Goal: Task Accomplishment & Management: Manage account settings

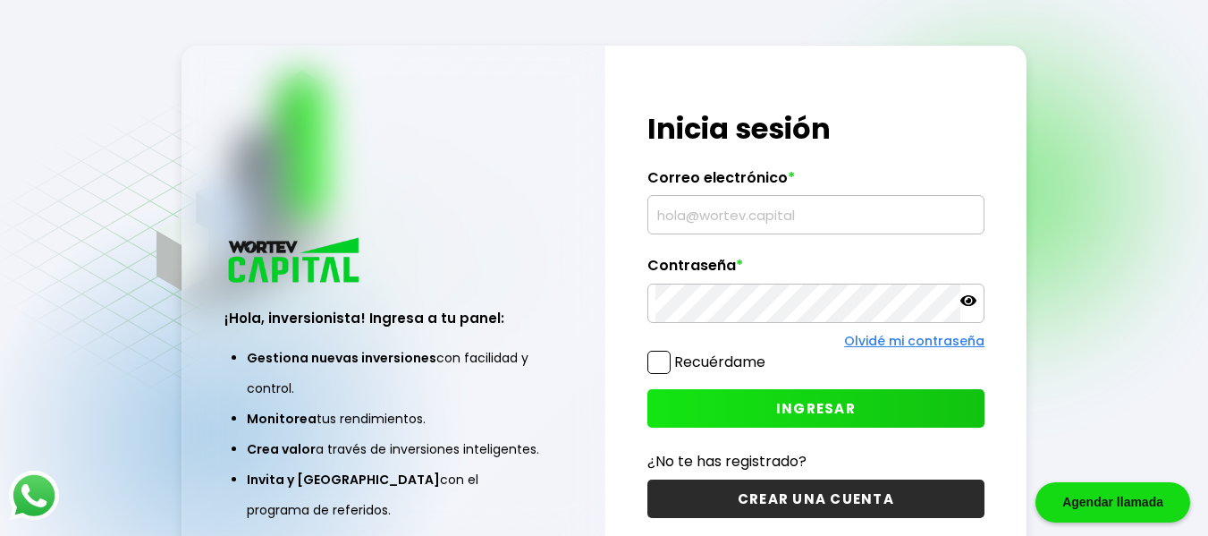
type input "[EMAIL_ADDRESS][DOMAIN_NAME]"
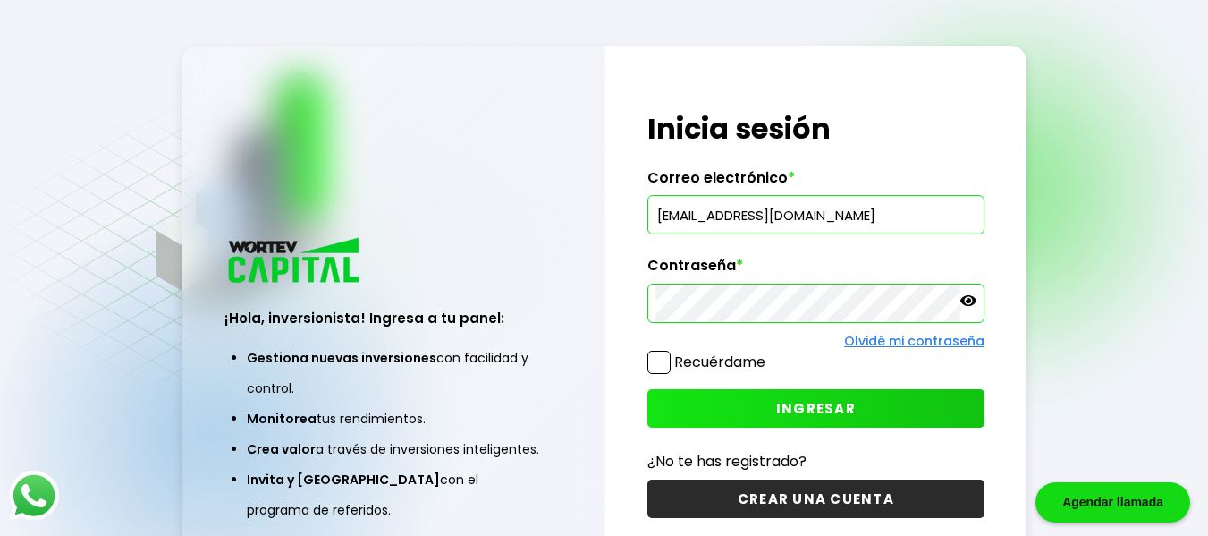
click at [821, 403] on span "INGRESAR" at bounding box center [816, 408] width 80 height 19
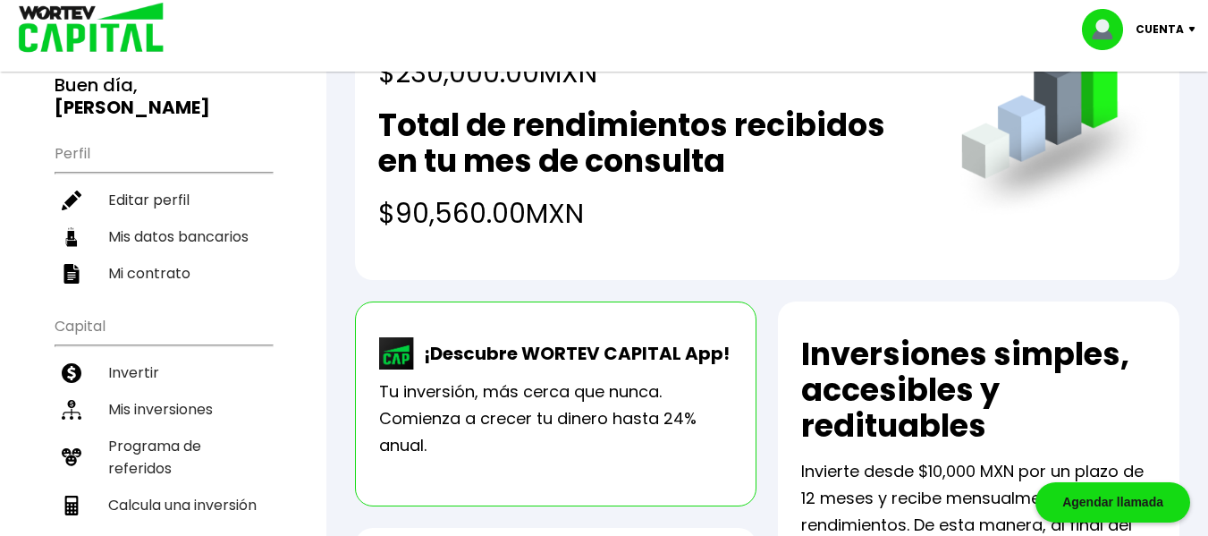
scroll to position [179, 0]
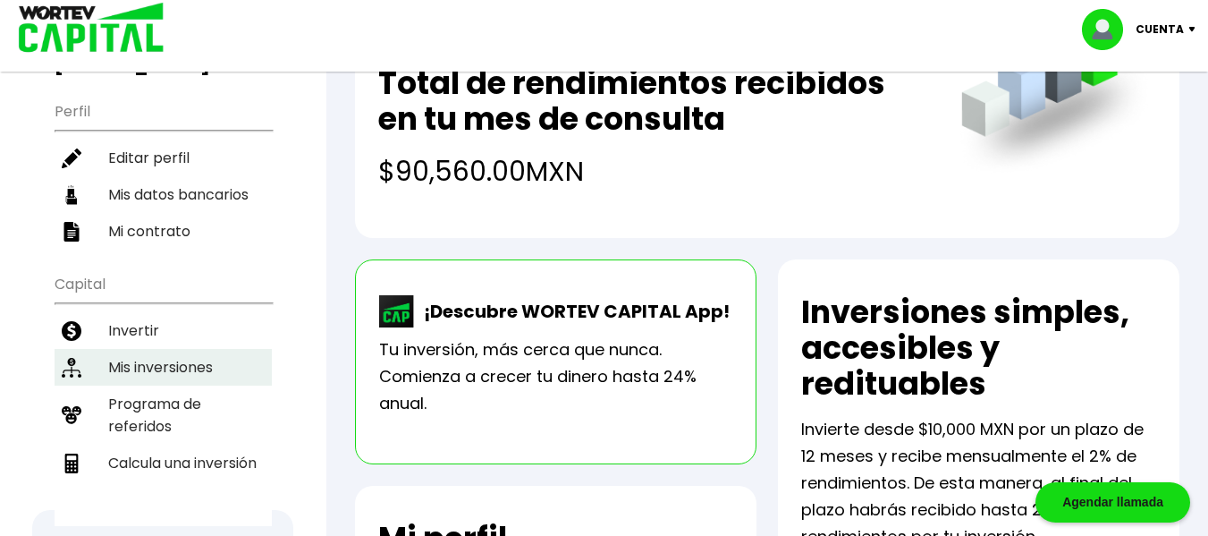
click at [168, 349] on li "Mis inversiones" at bounding box center [163, 367] width 217 height 37
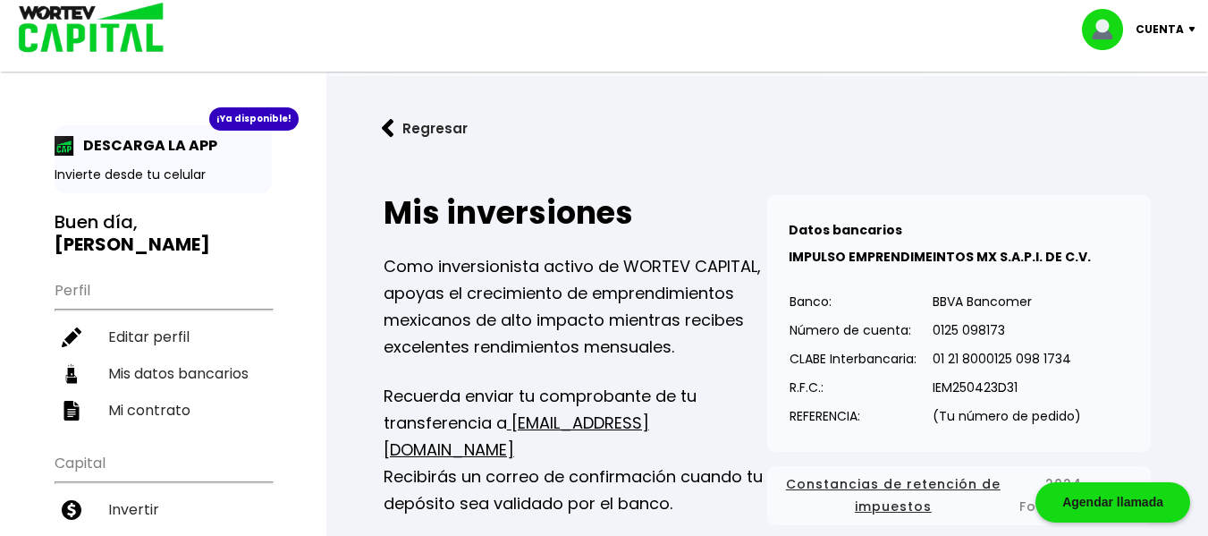
click at [1184, 27] on img at bounding box center [1196, 29] width 24 height 5
click at [1132, 121] on li "Cerrar sesión" at bounding box center [1141, 119] width 143 height 37
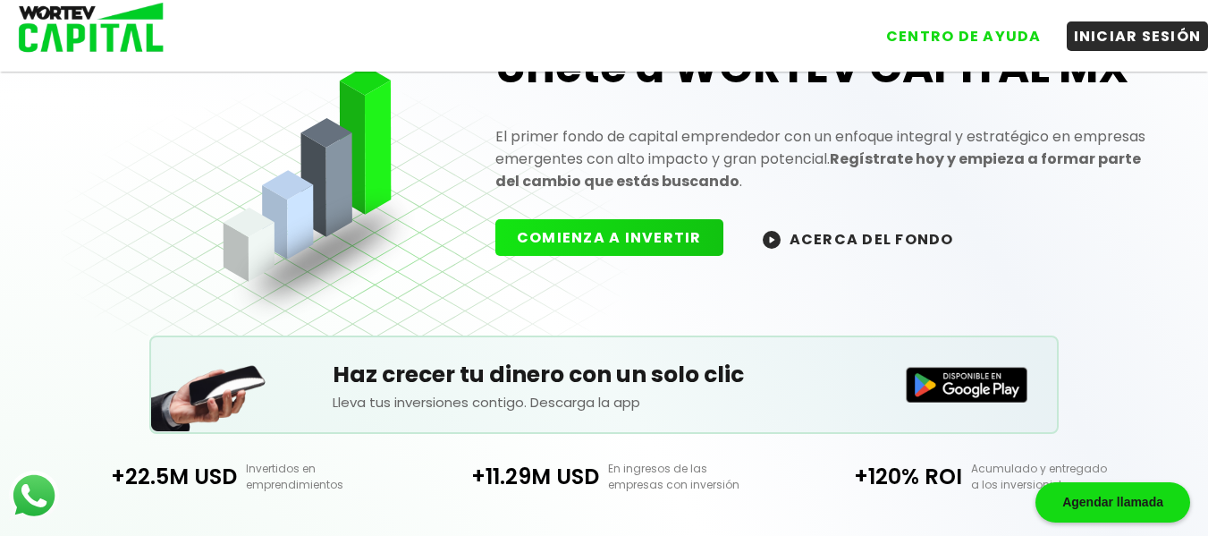
scroll to position [89, 0]
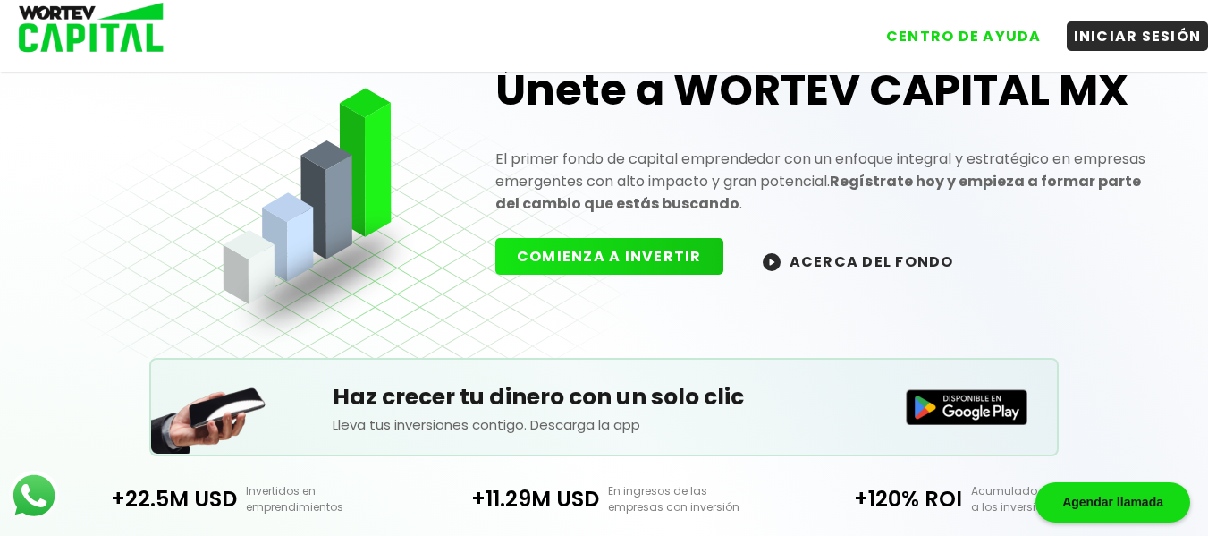
click at [578, 249] on button "COMIENZA A INVERTIR" at bounding box center [609, 256] width 228 height 37
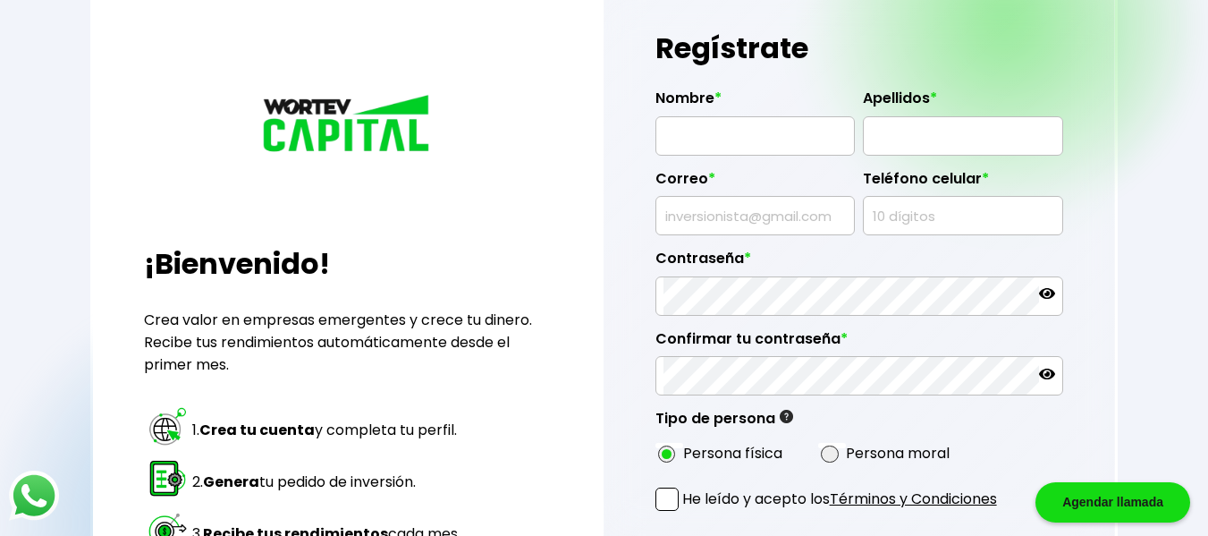
type input "[EMAIL_ADDRESS][DOMAIN_NAME]"
